Goal: Information Seeking & Learning: Check status

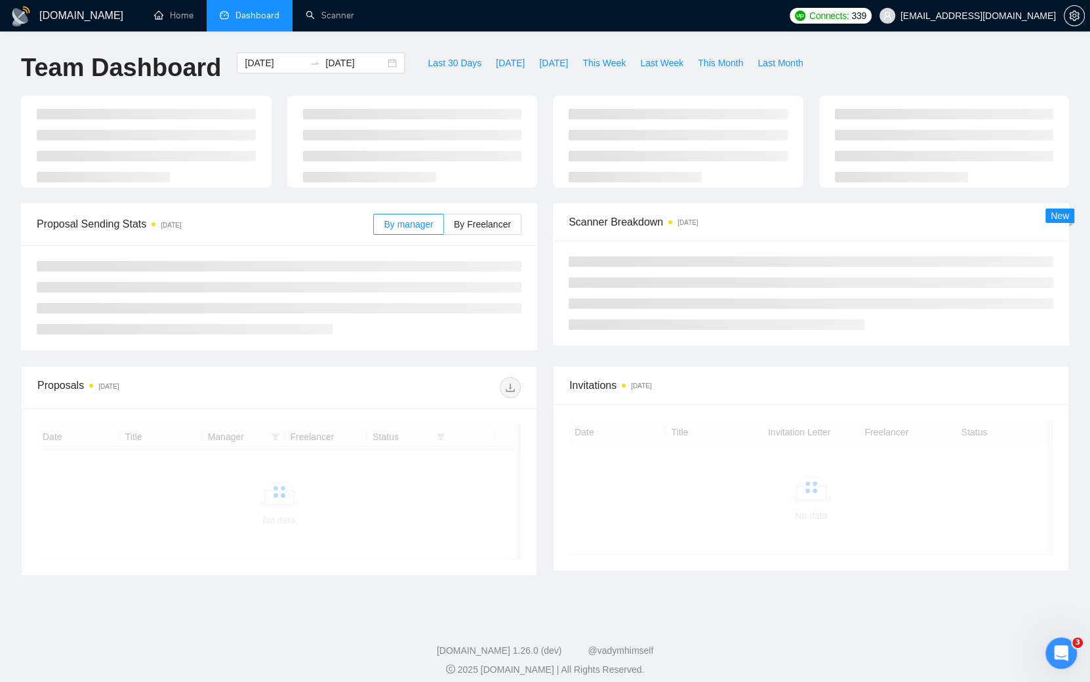
click at [66, 14] on h1 "[DOMAIN_NAME]" at bounding box center [81, 15] width 84 height 31
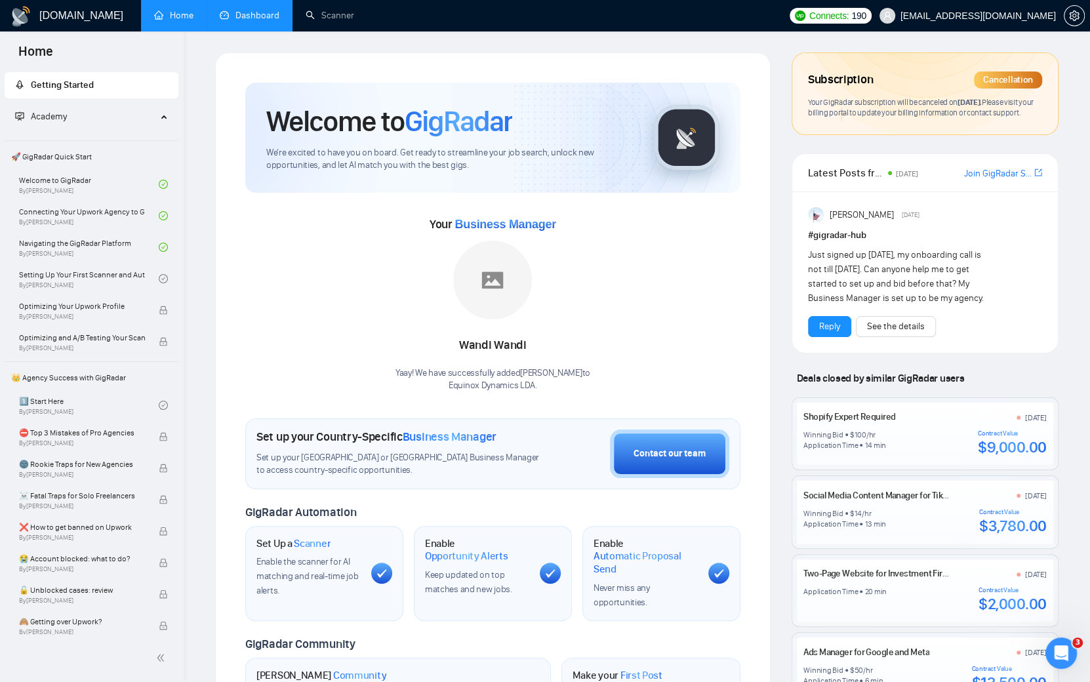
click at [270, 18] on link "Dashboard" at bounding box center [250, 15] width 60 height 11
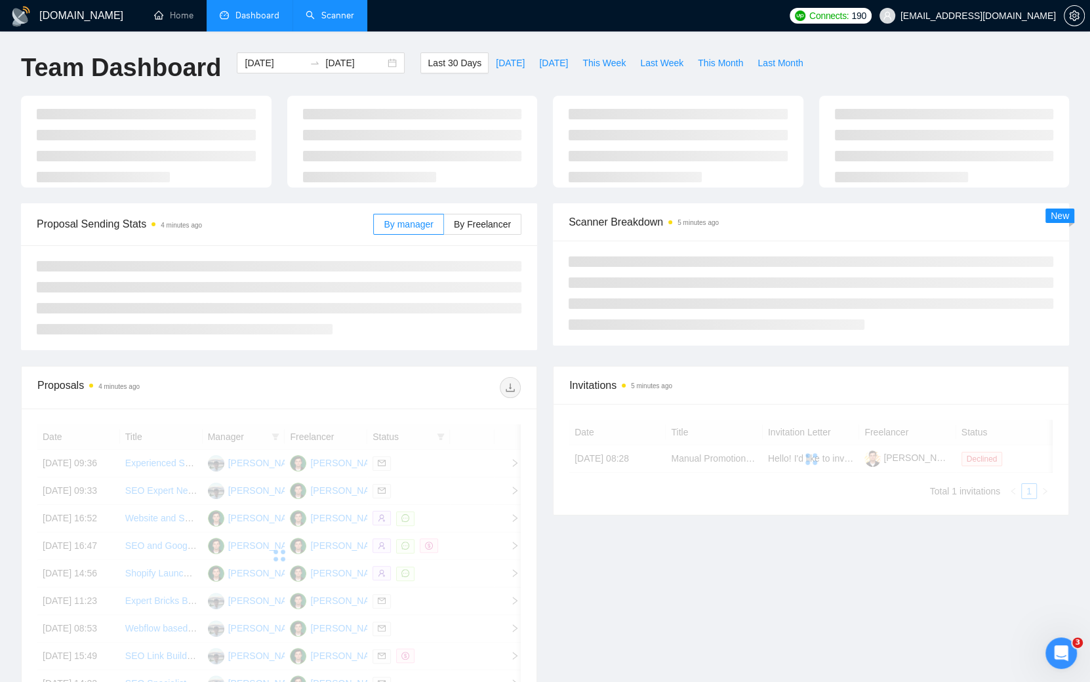
click at [306, 13] on link "Scanner" at bounding box center [330, 15] width 49 height 11
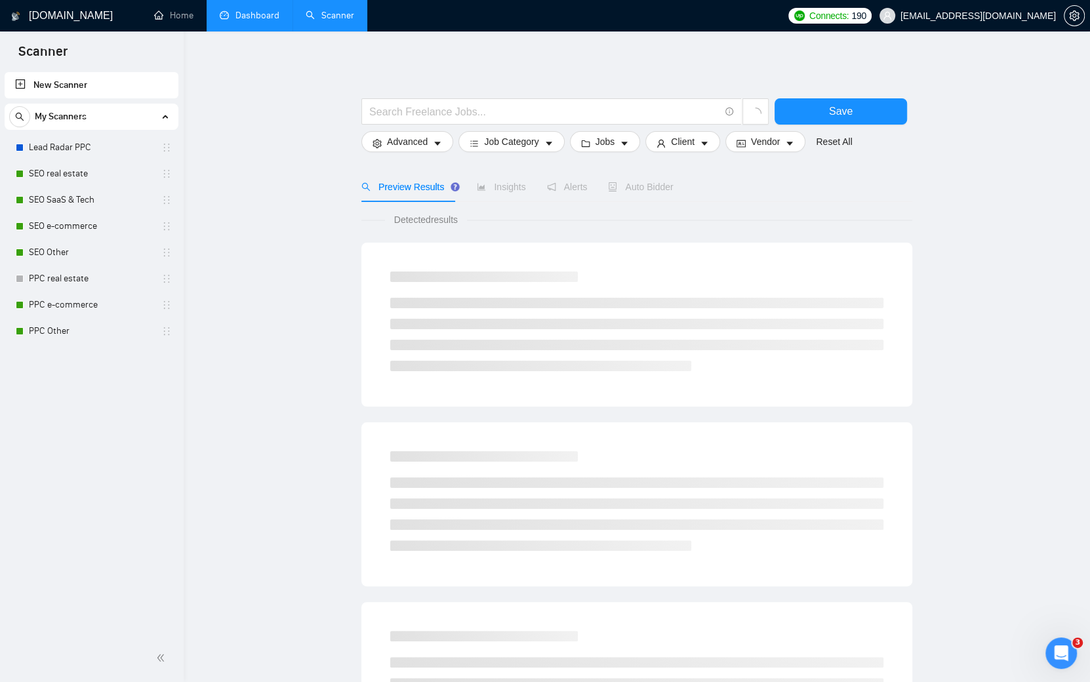
click at [243, 10] on link "Dashboard" at bounding box center [250, 15] width 60 height 11
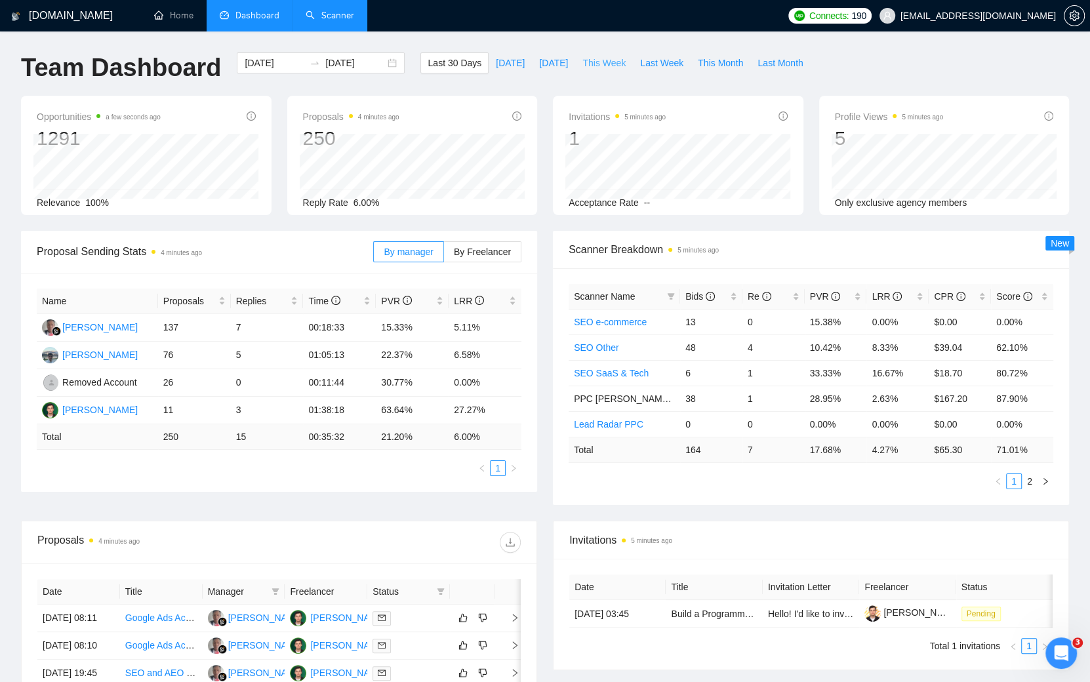
click at [582, 62] on span "This Week" at bounding box center [603, 63] width 43 height 14
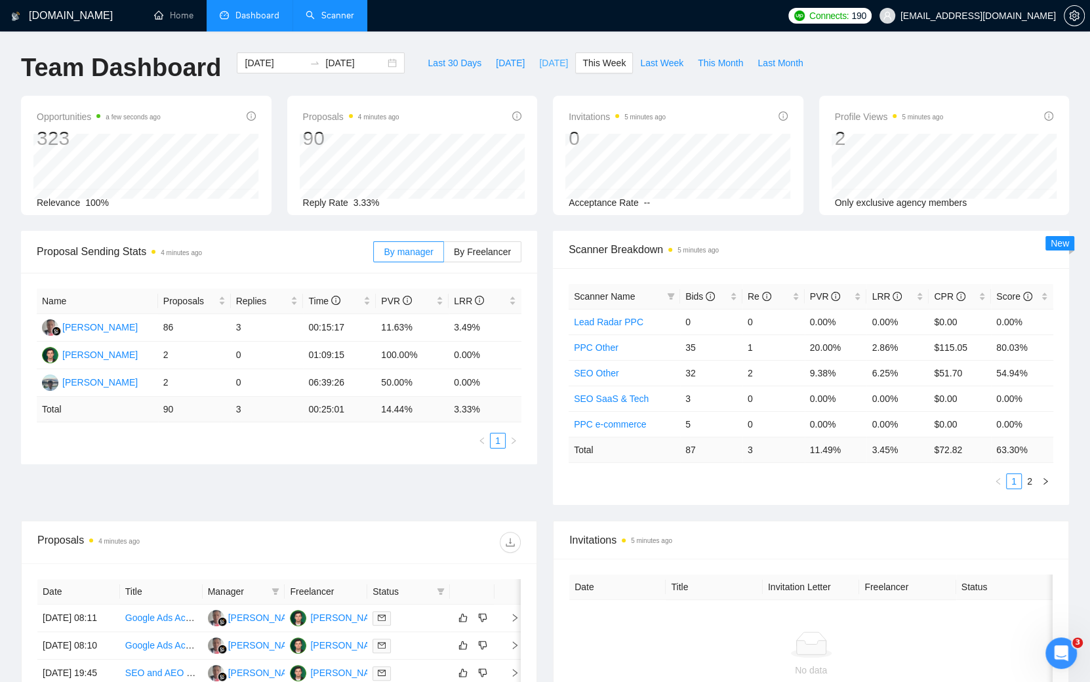
click at [539, 70] on span "[DATE]" at bounding box center [553, 63] width 29 height 14
type input "[DATE]"
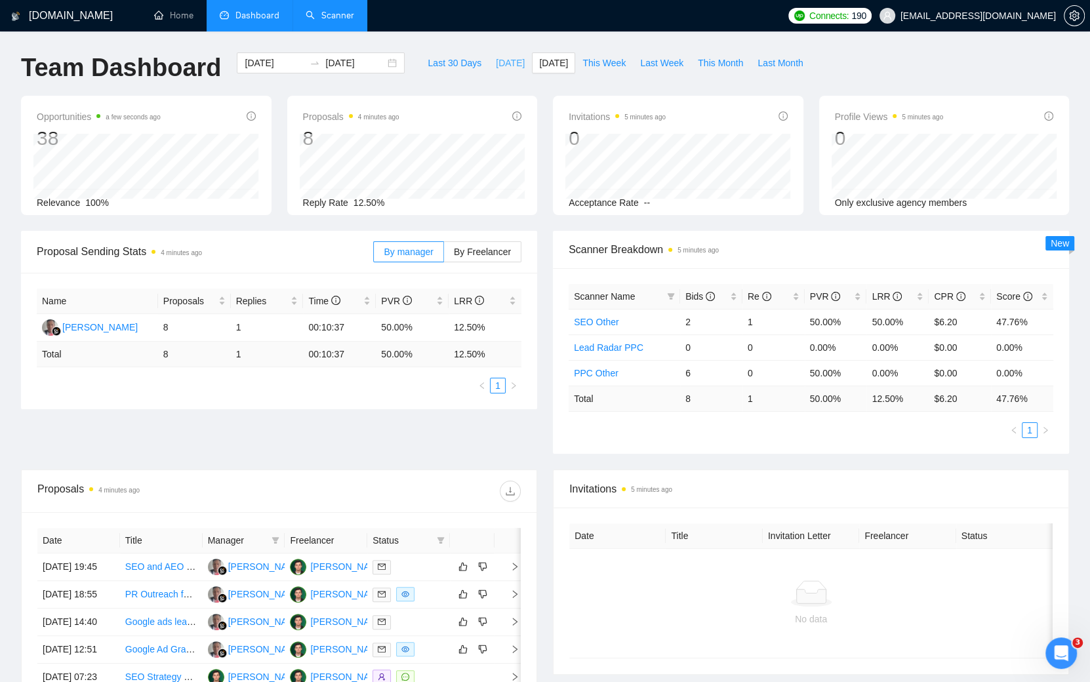
click at [496, 63] on span "[DATE]" at bounding box center [510, 63] width 29 height 14
type input "[DATE]"
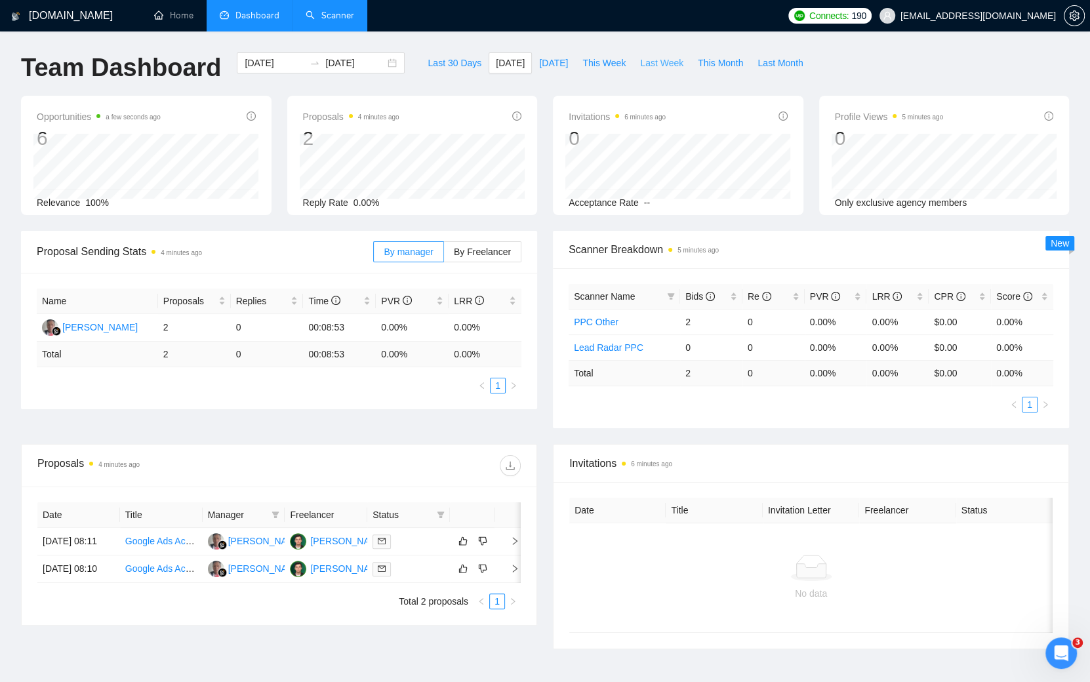
click at [654, 62] on span "Last Week" at bounding box center [661, 63] width 43 height 14
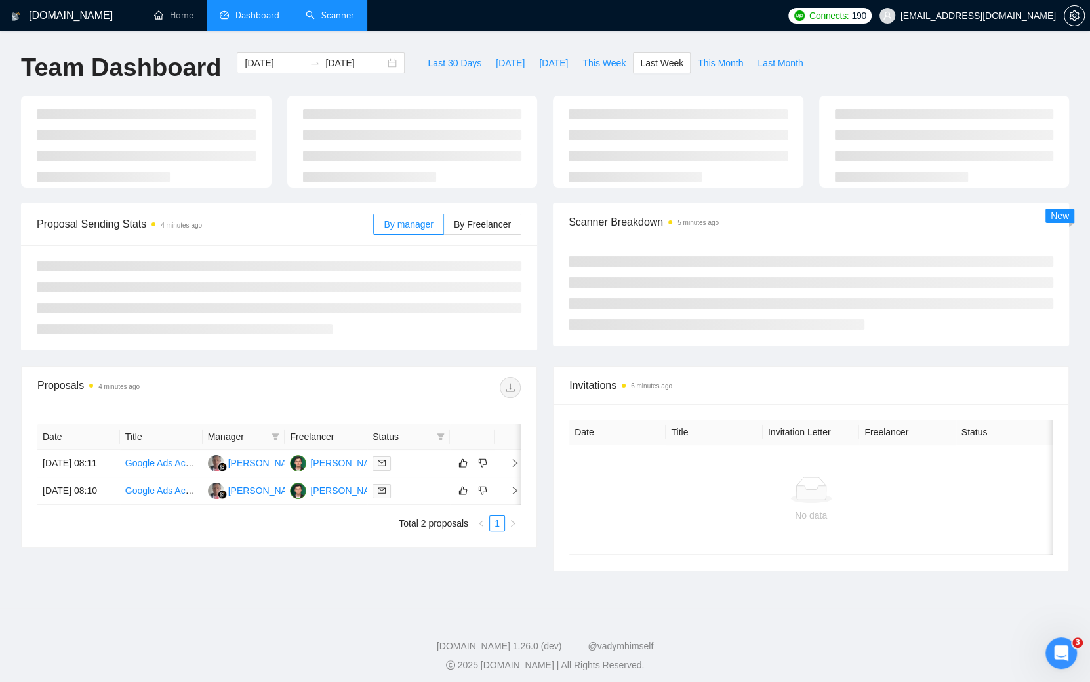
type input "[DATE]"
